Goal: Task Accomplishment & Management: Complete application form

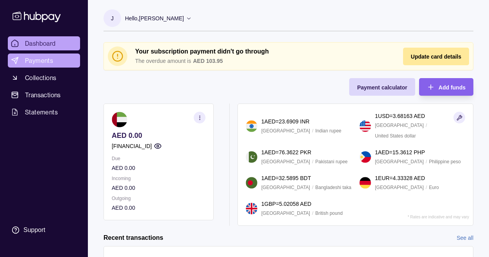
click at [48, 61] on span "Payments" at bounding box center [39, 60] width 28 height 9
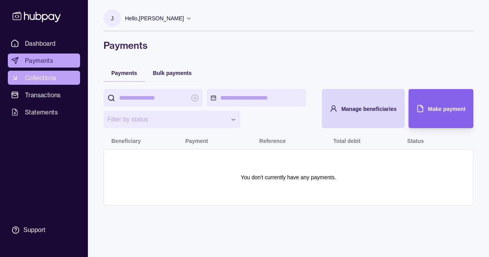
click at [52, 75] on span "Collections" at bounding box center [40, 77] width 31 height 9
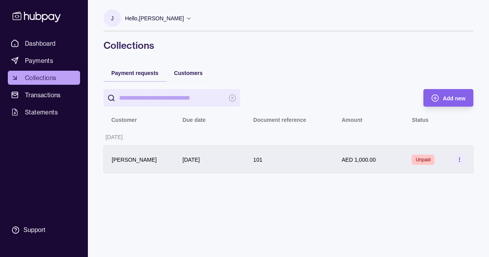
click at [454, 160] on section at bounding box center [459, 159] width 12 height 12
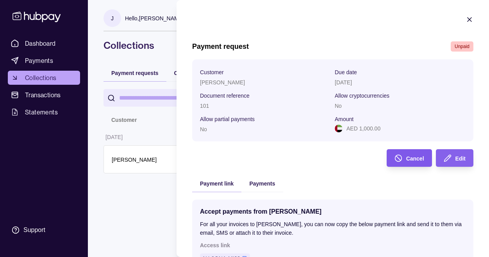
click at [405, 162] on div "Cancel" at bounding box center [403, 158] width 41 height 18
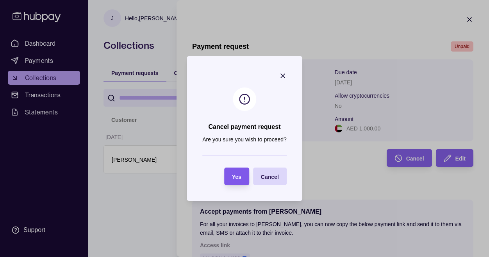
click at [236, 179] on div "Yes" at bounding box center [236, 176] width 9 height 9
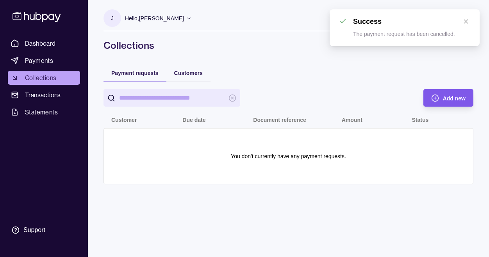
click at [435, 96] on icon "button" at bounding box center [435, 98] width 8 height 8
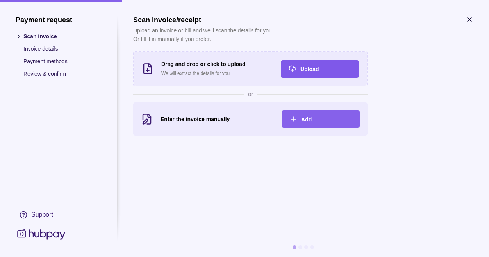
click at [293, 69] on icon "button" at bounding box center [293, 69] width 8 height 8
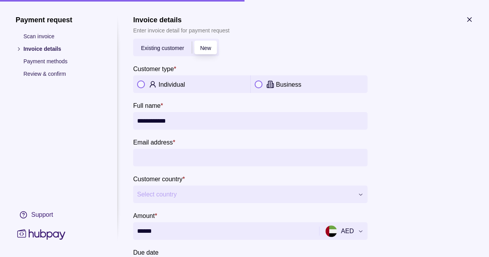
click at [222, 86] on div "Individual" at bounding box center [203, 84] width 88 height 9
click at [154, 120] on input "**********" at bounding box center [250, 121] width 226 height 18
click at [155, 157] on input "Email address *" at bounding box center [250, 158] width 226 height 18
click at [185, 137] on section "**********" at bounding box center [250, 176] width 234 height 274
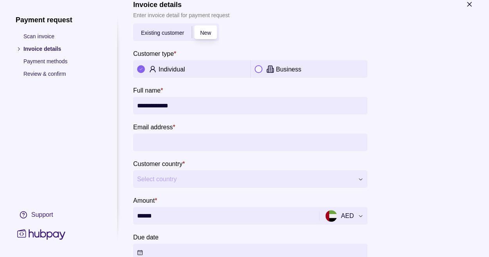
scroll to position [62, 0]
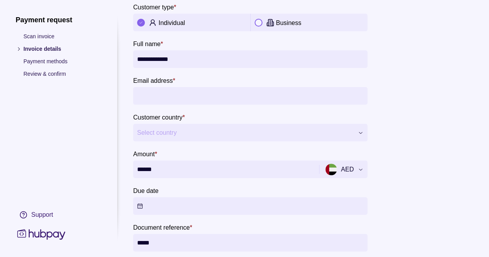
drag, startPoint x: 150, startPoint y: 58, endPoint x: 198, endPoint y: 58, distance: 47.2
click at [198, 58] on input "**********" at bounding box center [250, 59] width 226 height 18
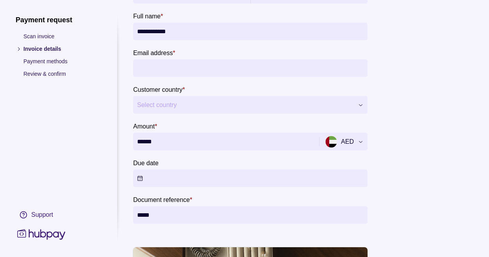
scroll to position [90, 0]
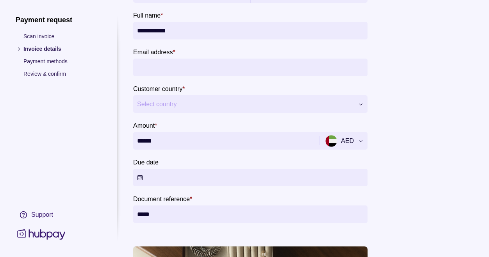
type input "**********"
drag, startPoint x: 161, startPoint y: 143, endPoint x: 134, endPoint y: 143, distance: 26.6
click at [134, 143] on div "******" at bounding box center [225, 141] width 184 height 18
type input "*****"
click at [122, 125] on div at bounding box center [121, 129] width 8 height 226
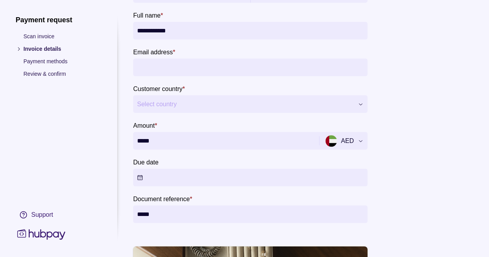
click at [160, 257] on div "**********" at bounding box center [244, 257] width 489 height 0
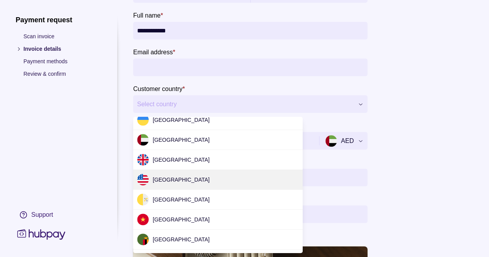
scroll to position [2475, 0]
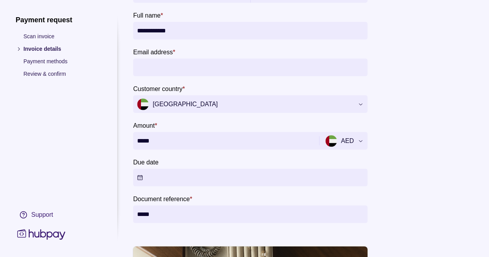
click at [174, 67] on input "Email address *" at bounding box center [250, 68] width 226 height 18
type input "**********"
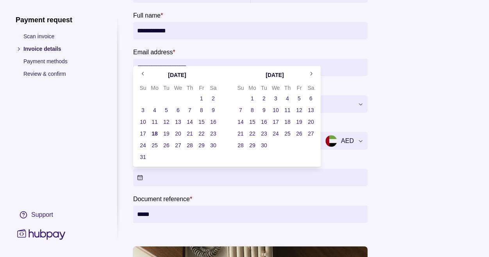
click at [140, 178] on button "Due date" at bounding box center [250, 178] width 234 height 18
click at [156, 133] on button "18" at bounding box center [154, 133] width 11 height 11
click at [123, 164] on div at bounding box center [121, 129] width 8 height 226
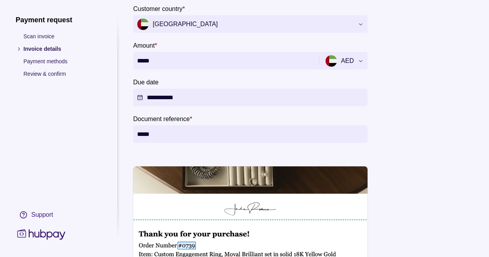
scroll to position [301, 0]
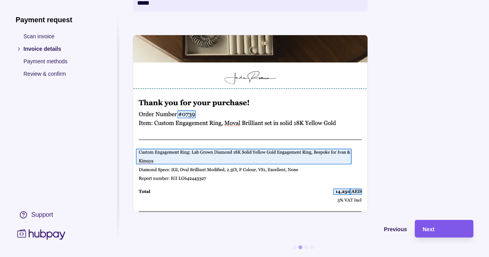
click at [430, 235] on div "Next" at bounding box center [438, 229] width 55 height 18
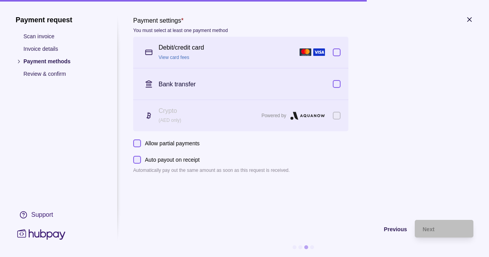
scroll to position [0, 0]
click at [339, 81] on button "button" at bounding box center [337, 84] width 8 height 8
click at [339, 55] on button "button" at bounding box center [337, 52] width 8 height 8
click at [182, 57] on link "View card fees" at bounding box center [174, 57] width 31 height 5
click at [338, 53] on button "button" at bounding box center [337, 52] width 8 height 8
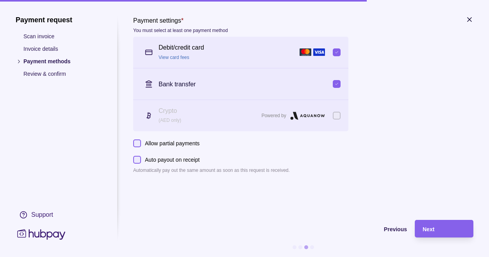
click at [337, 84] on button "button" at bounding box center [337, 84] width 8 height 8
click at [429, 226] on span "Next" at bounding box center [428, 229] width 12 height 6
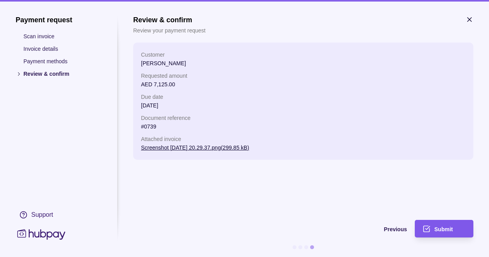
click at [447, 228] on span "Submit" at bounding box center [443, 229] width 18 height 6
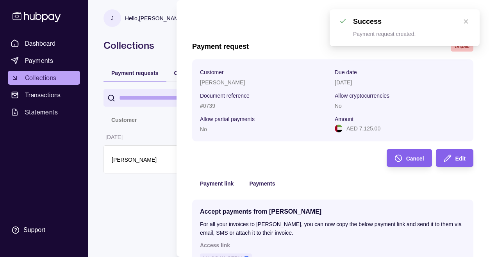
click at [465, 20] on icon "button" at bounding box center [469, 20] width 8 height 8
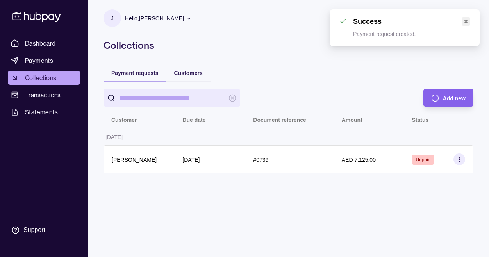
click at [466, 22] on icon "close" at bounding box center [465, 21] width 5 height 5
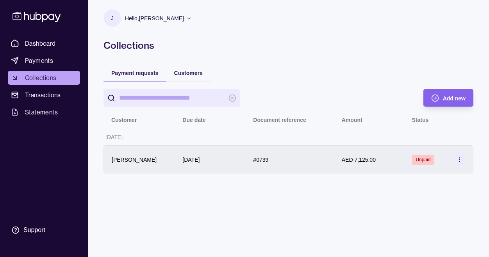
click at [463, 159] on section at bounding box center [459, 159] width 12 height 12
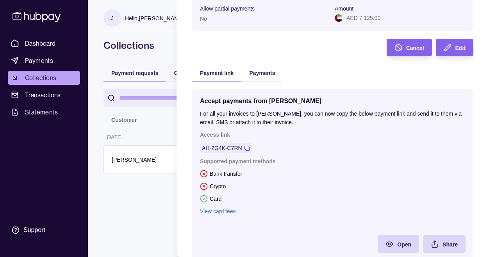
scroll to position [137, 0]
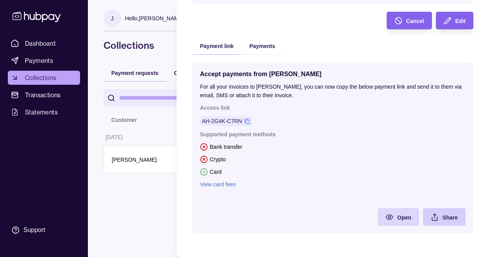
click at [437, 215] on icon "button" at bounding box center [435, 217] width 8 height 8
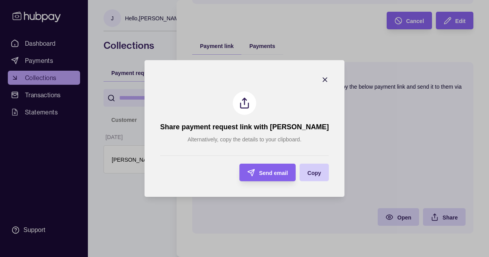
click at [307, 170] on span "Copy" at bounding box center [314, 173] width 14 height 6
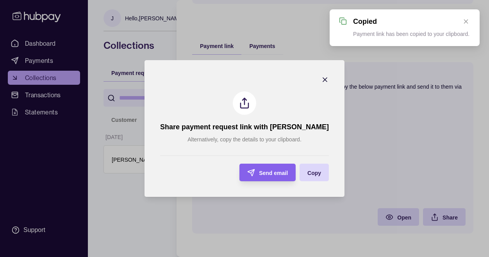
click at [321, 77] on icon "button" at bounding box center [325, 80] width 8 height 8
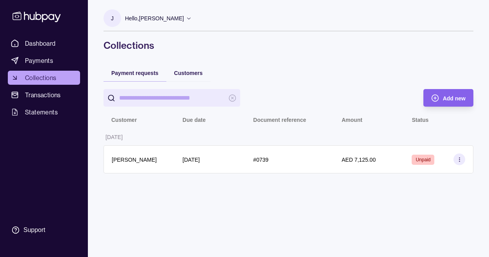
click at [163, 61] on html "Dashboard Payments Collections Transactions Statements Support J Hello, [PERSON…" at bounding box center [244, 128] width 489 height 257
